Goal: Information Seeking & Learning: Find specific fact

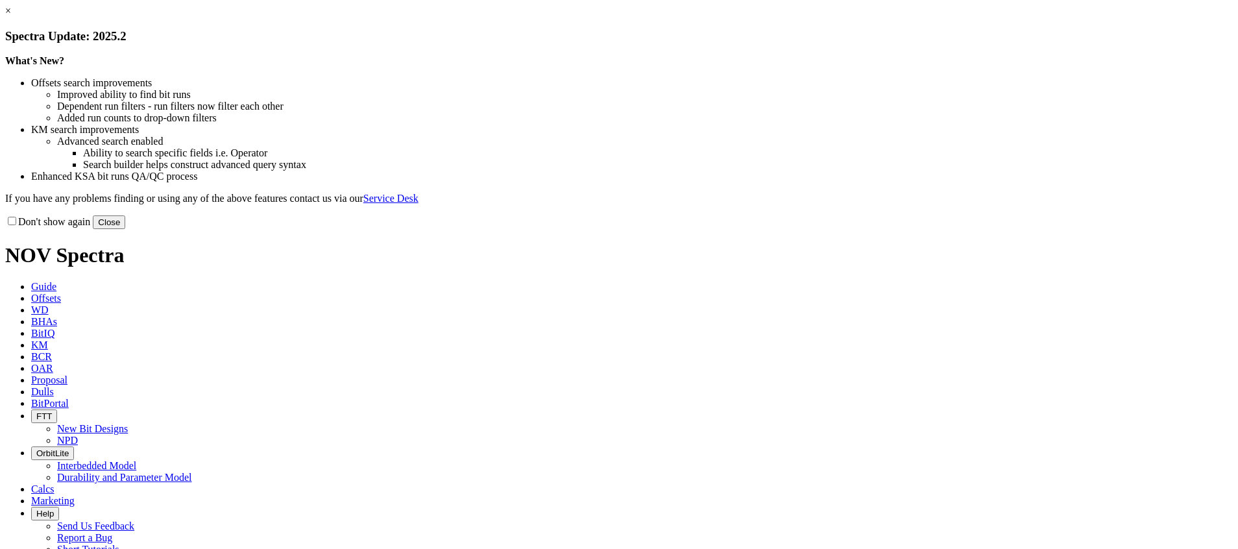
click at [11, 16] on link "×" at bounding box center [8, 10] width 6 height 11
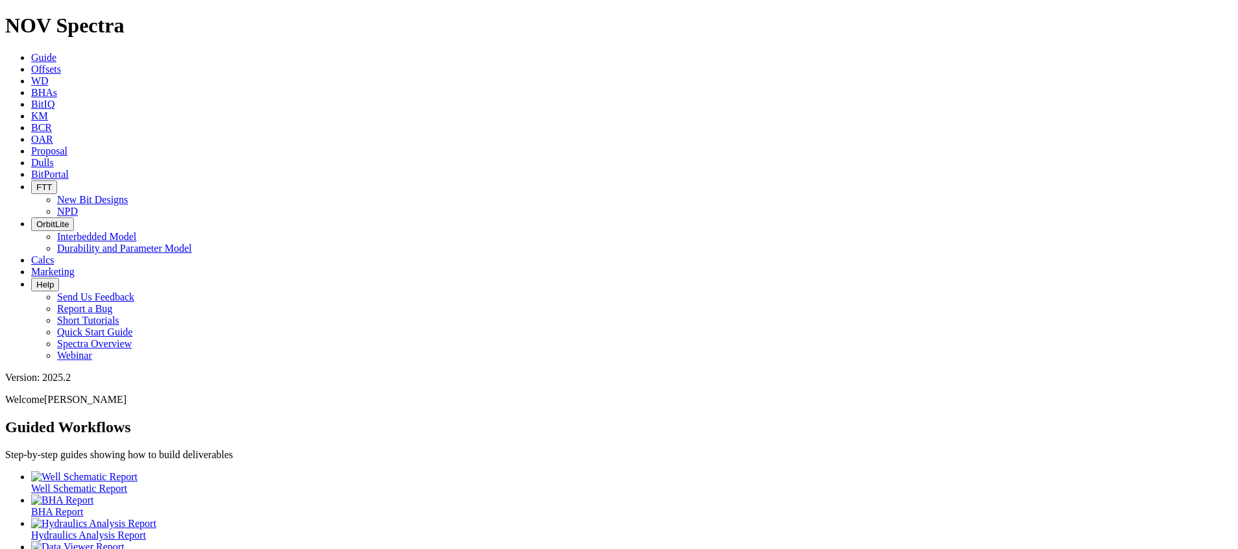
click at [69, 169] on span "BitPortal" at bounding box center [50, 174] width 38 height 11
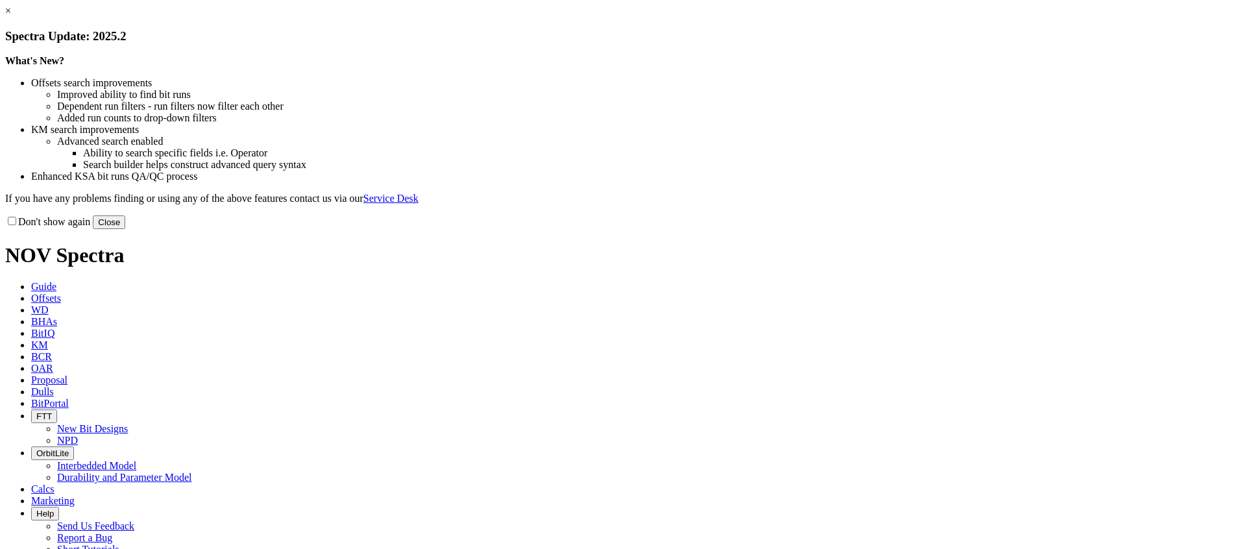
click at [125, 229] on button "Close" at bounding box center [109, 222] width 32 height 14
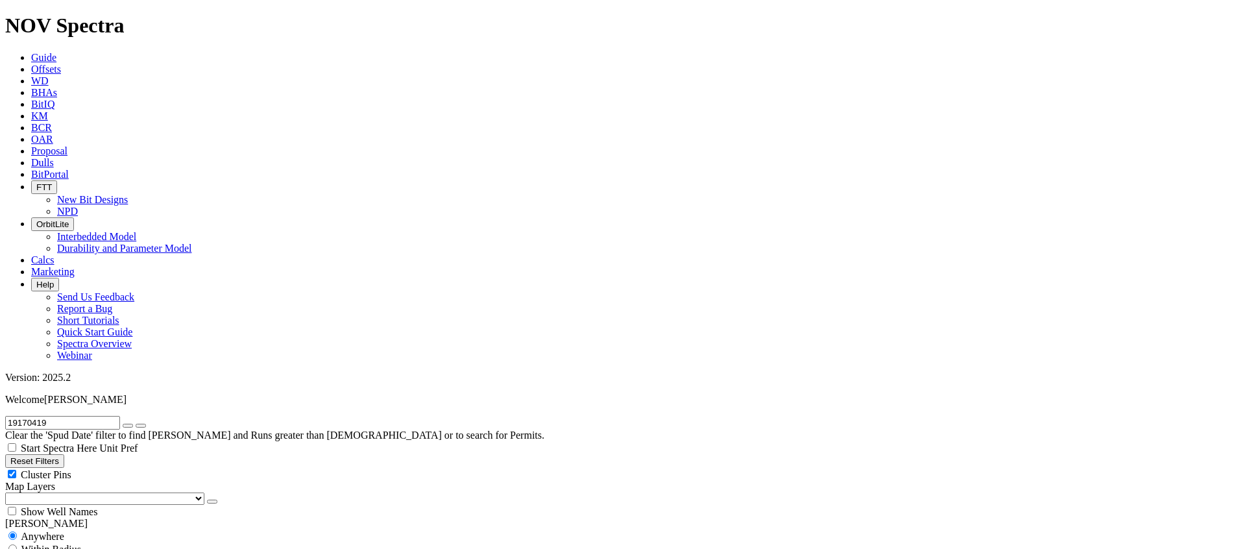
click at [48, 110] on link "KM" at bounding box center [39, 115] width 17 height 11
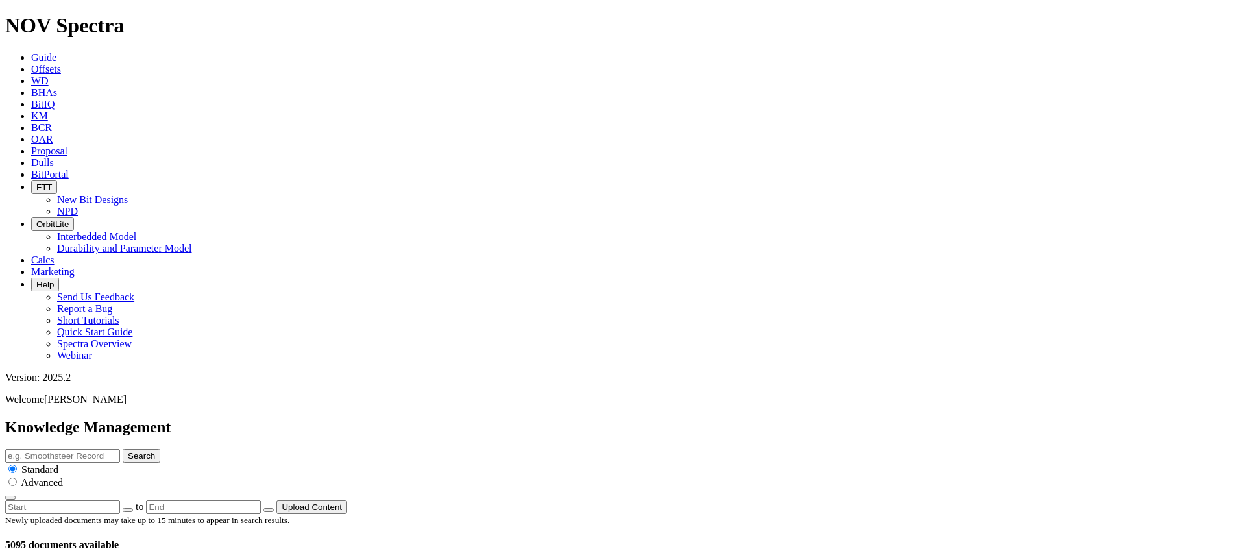
click at [120, 449] on input "text" at bounding box center [62, 456] width 115 height 14
type input "FTK86"
click at [160, 449] on button "Search" at bounding box center [142, 456] width 38 height 14
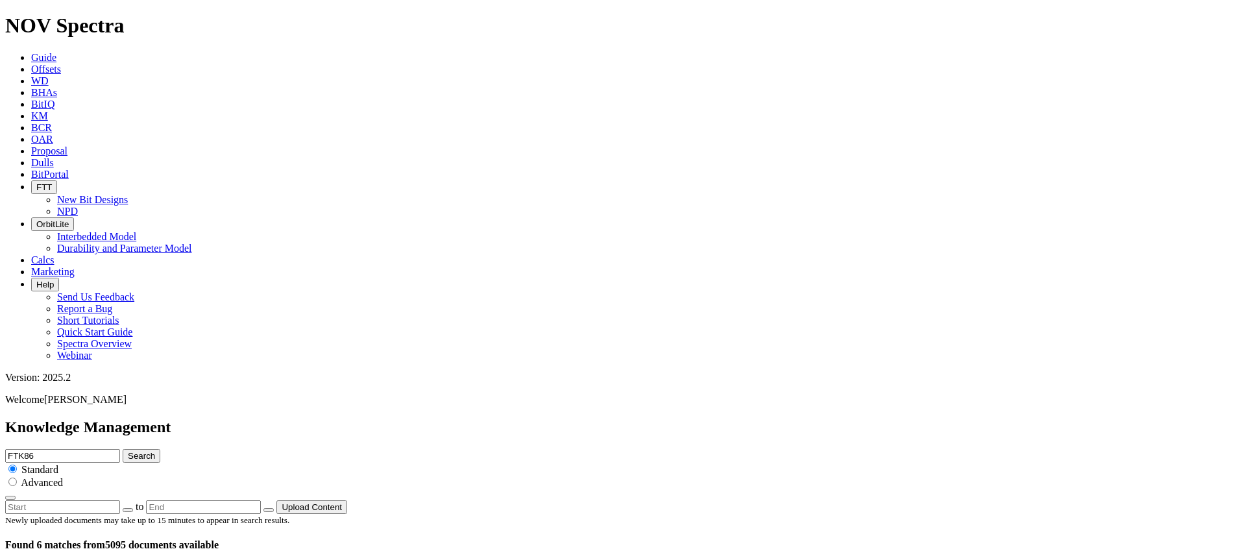
scroll to position [0, 0]
click at [17, 477] on input "radio" at bounding box center [12, 481] width 8 height 8
radio input "true"
radio input "false"
click at [120, 449] on input "FTK86" at bounding box center [62, 456] width 115 height 14
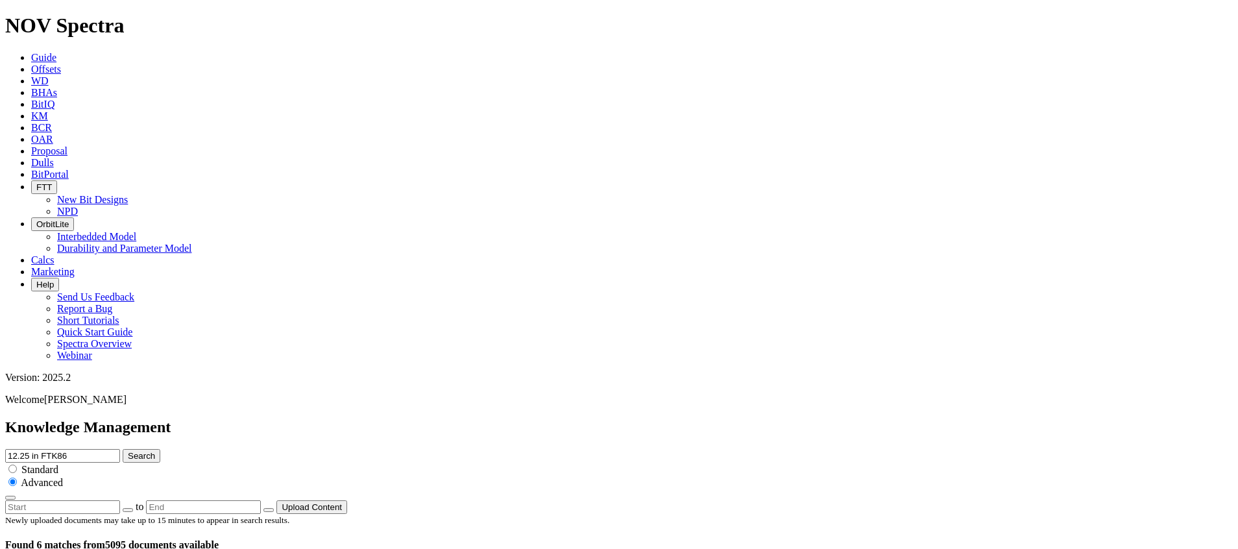
type input "12.25 in FTK86"
click at [160, 449] on button "Search" at bounding box center [142, 456] width 38 height 14
click at [120, 449] on input "12.25 in FTK86" at bounding box center [62, 456] width 115 height 14
click at [58, 464] on span "Standard" at bounding box center [39, 469] width 37 height 11
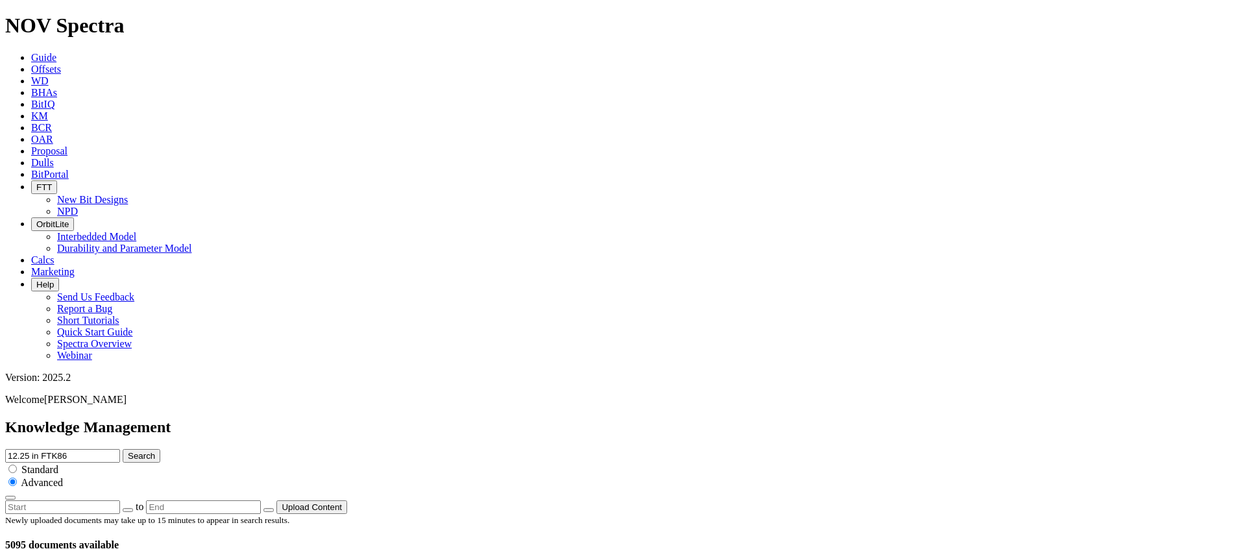
click at [17, 465] on input "radio" at bounding box center [12, 469] width 8 height 8
radio input "true"
radio input "false"
click at [120, 449] on input "12.25 in FTK86" at bounding box center [62, 456] width 115 height 14
drag, startPoint x: 640, startPoint y: 71, endPoint x: 520, endPoint y: 75, distance: 120.7
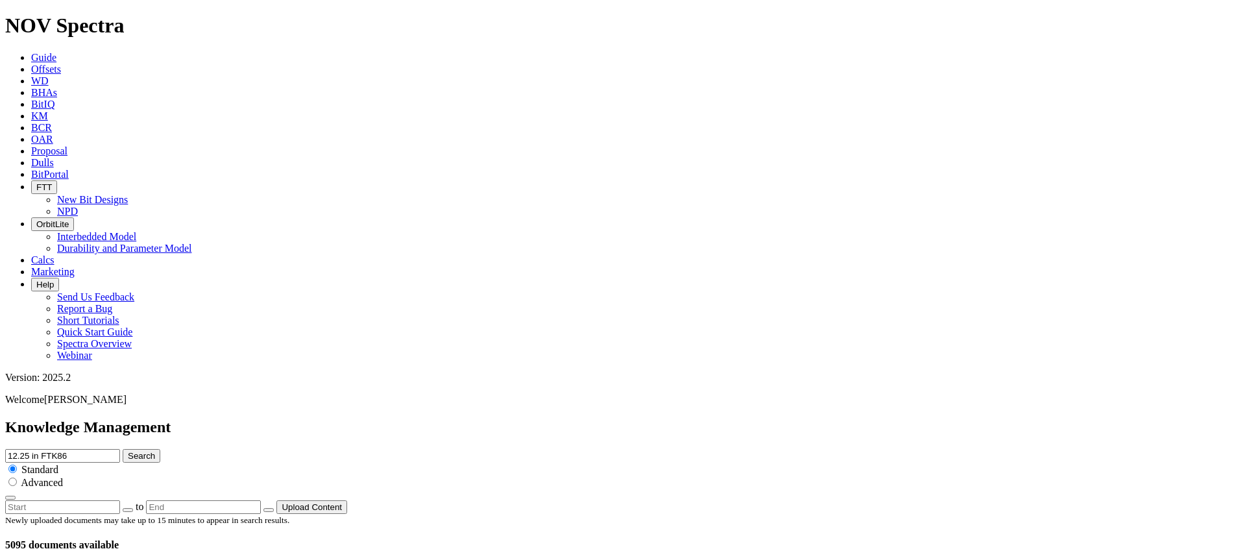
click at [520, 418] on div "Knowledge Management 12.25 in FTK86 Search Standard Advanced to Upload Content" at bounding box center [618, 465] width 1227 height 95
click at [120, 449] on input "12.25 in FTK86" at bounding box center [62, 456] width 115 height 14
drag, startPoint x: 672, startPoint y: 74, endPoint x: 444, endPoint y: 80, distance: 228.4
click at [444, 418] on div "Knowledge Management 12.25 in FTK86 Search Standard Advanced to Upload Content" at bounding box center [618, 465] width 1227 height 95
type input "TKC83"
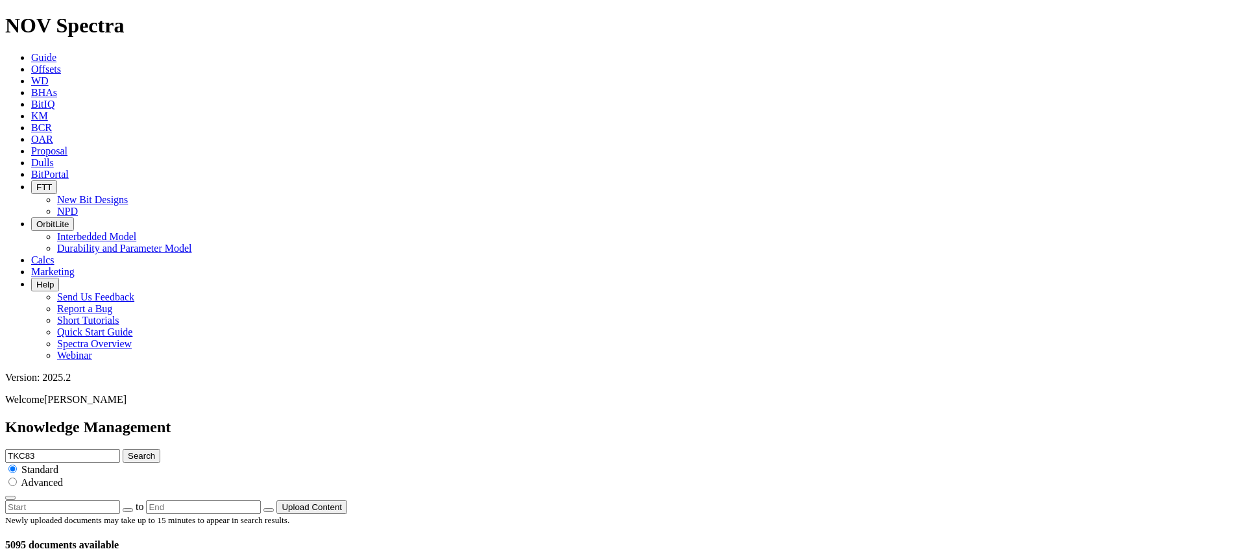
click at [160, 449] on button "Search" at bounding box center [142, 456] width 38 height 14
click at [120, 449] on input "TKC83" at bounding box center [62, 456] width 115 height 14
type input "8.5in TKC83"
click at [123, 449] on button "Search" at bounding box center [142, 456] width 38 height 14
click at [120, 449] on input "8.5in TKC83" at bounding box center [62, 456] width 115 height 14
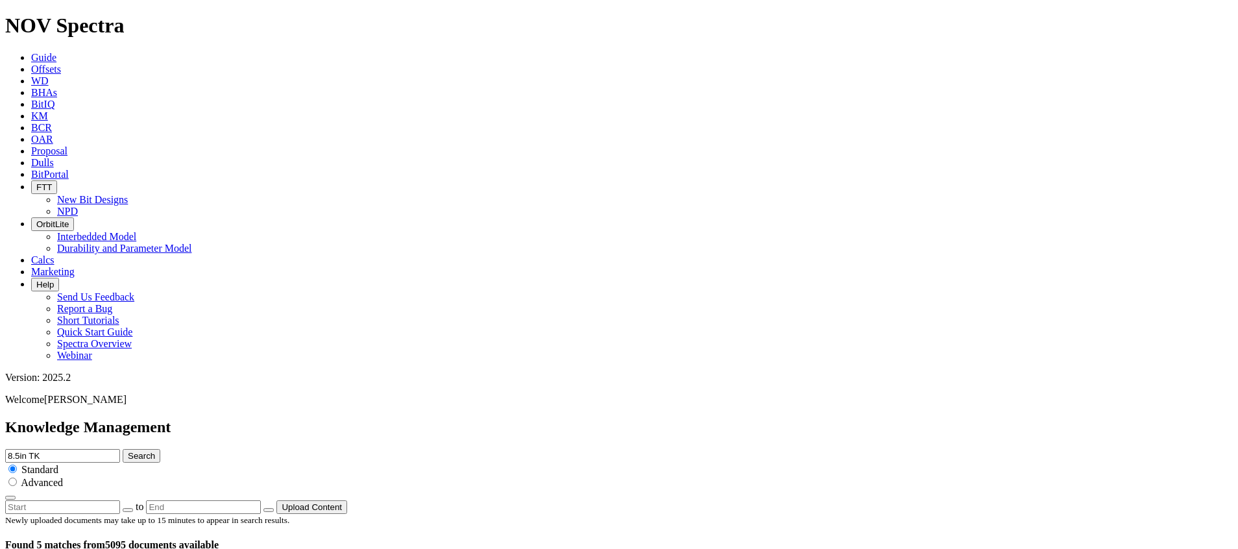
drag, startPoint x: 605, startPoint y: 72, endPoint x: 474, endPoint y: 73, distance: 131.7
click at [474, 418] on div "Knowledge Management 8.5in TK Search Standard Advanced to Upload Content" at bounding box center [618, 465] width 1227 height 95
click at [120, 449] on input "12.25in" at bounding box center [62, 456] width 115 height 14
type input "12.25in TKC83"
click at [160, 449] on button "Search" at bounding box center [142, 456] width 38 height 14
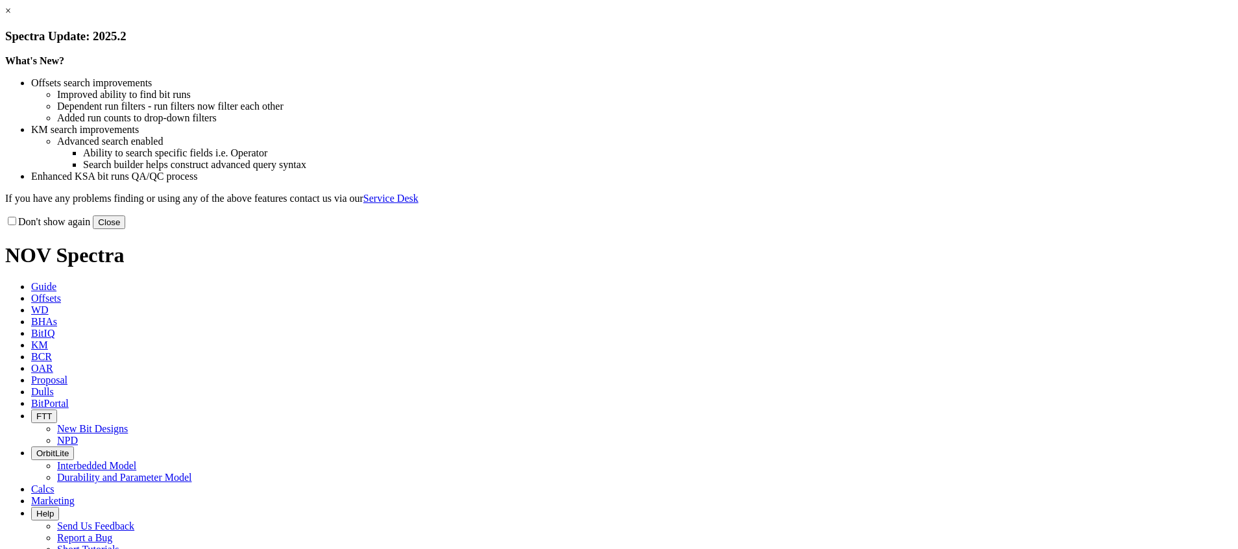
click at [125, 229] on button "Close" at bounding box center [109, 222] width 32 height 14
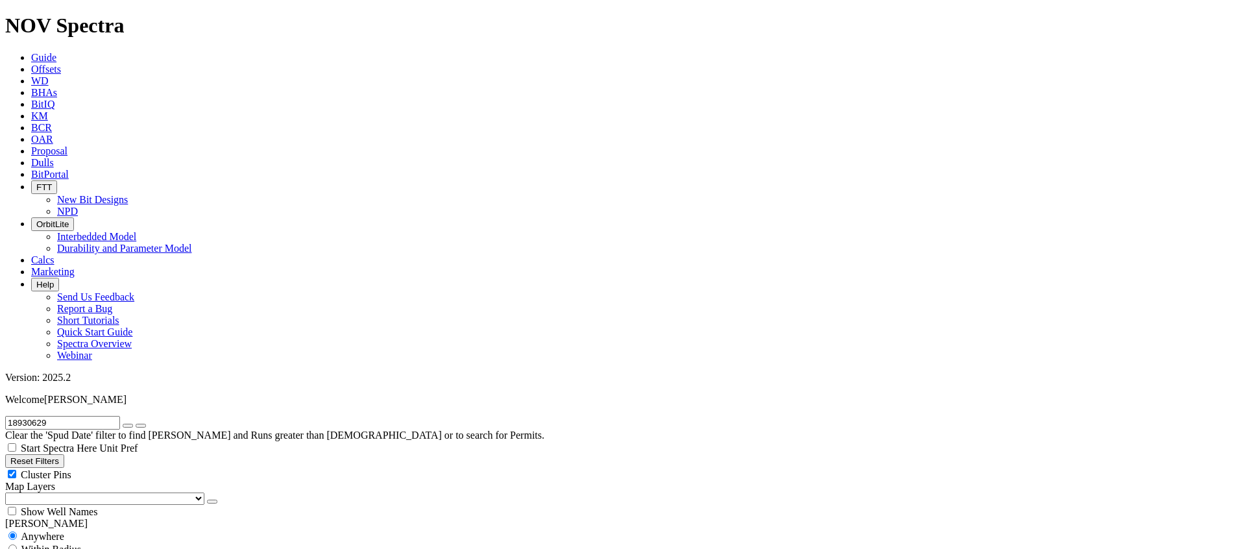
scroll to position [123, 0]
